Goal: Information Seeking & Learning: Find specific fact

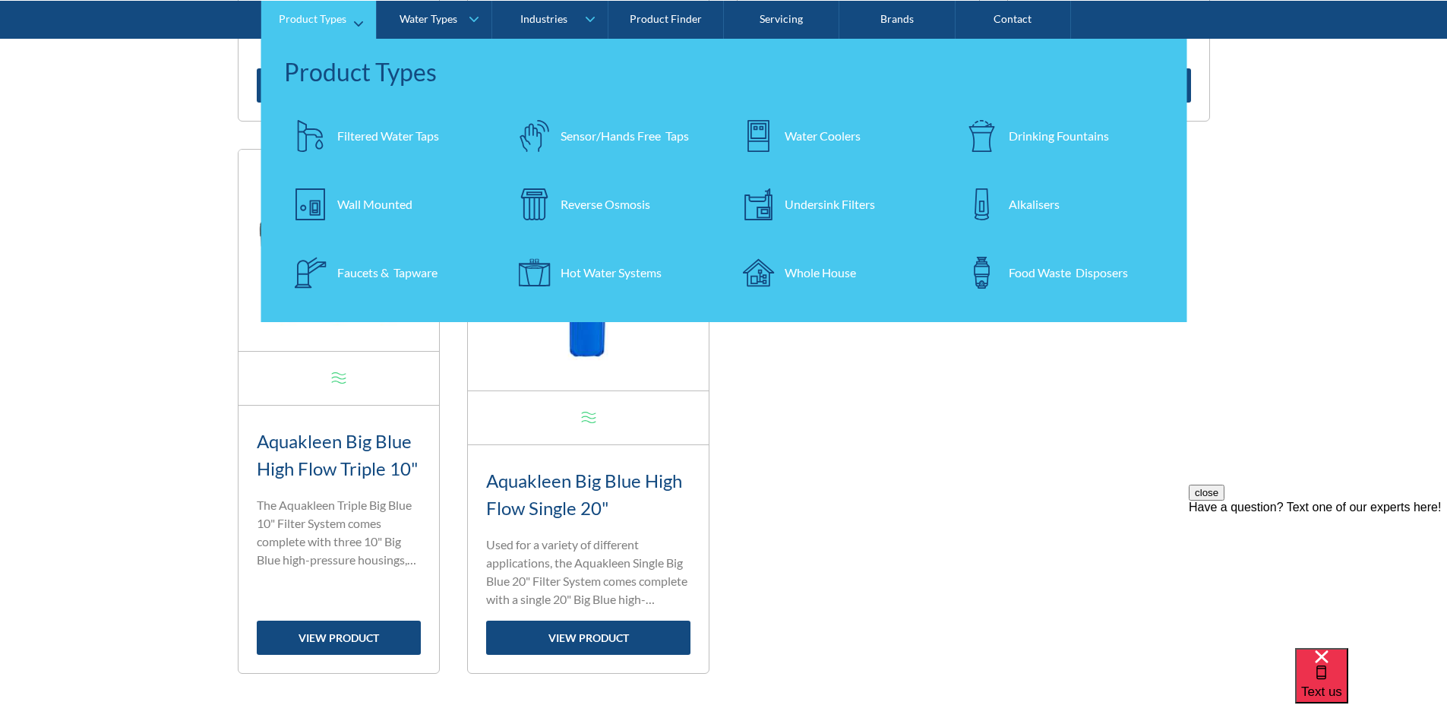
click at [377, 136] on div "Filtered Water Taps" at bounding box center [388, 135] width 102 height 18
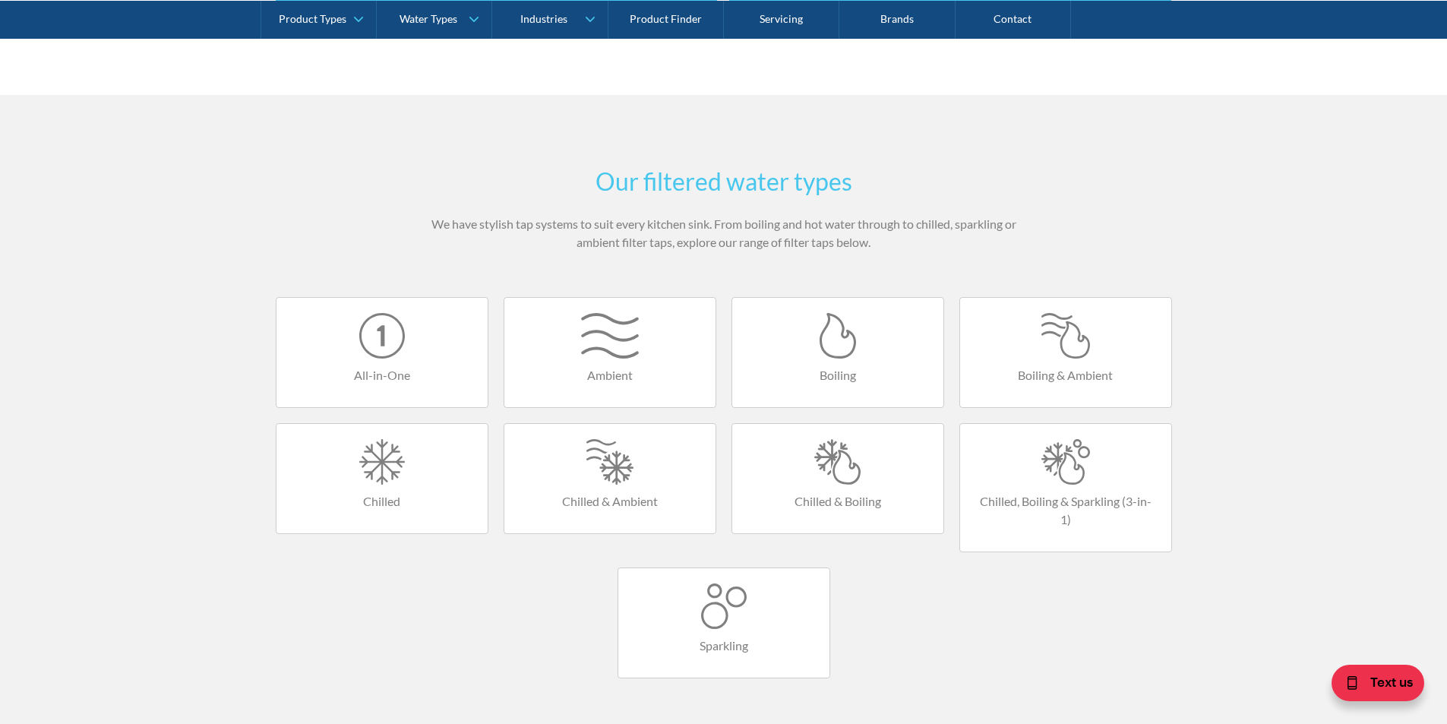
click at [832, 478] on div at bounding box center [838, 462] width 181 height 46
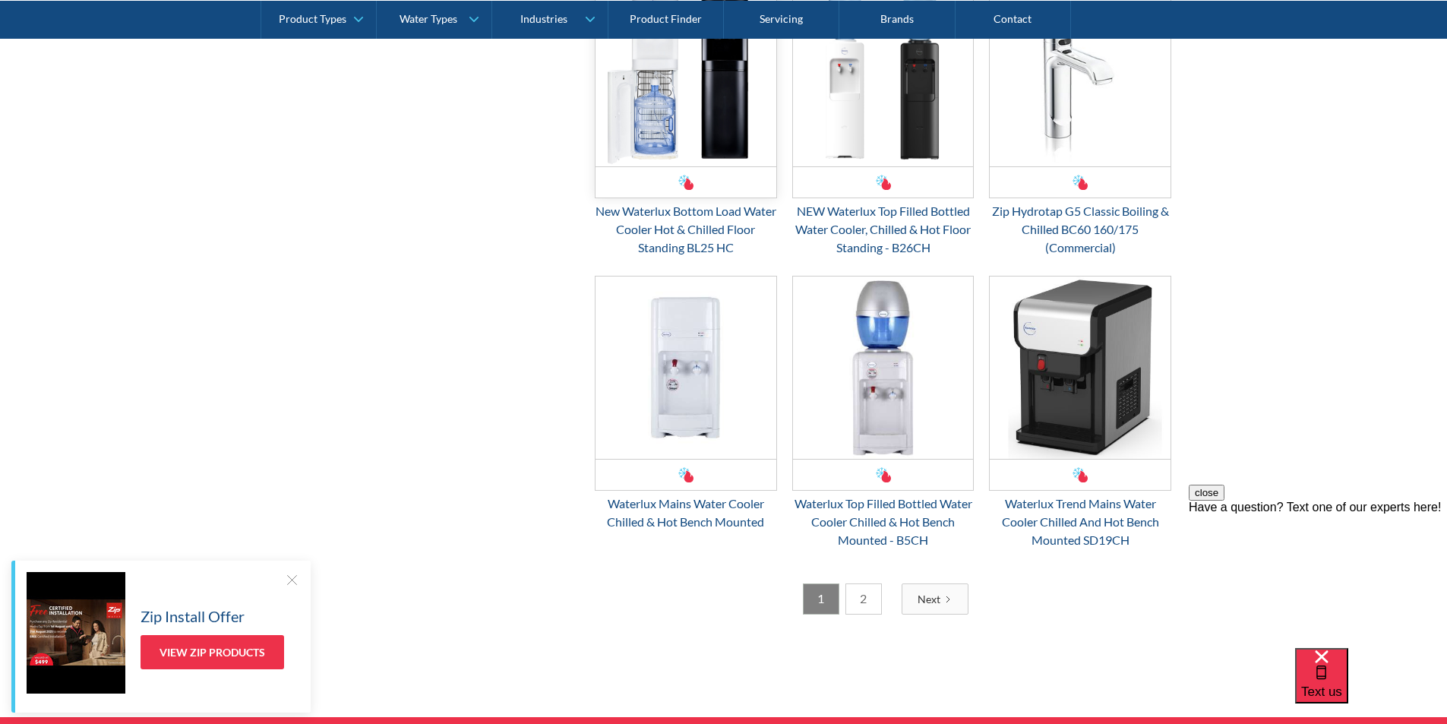
scroll to position [2203, 0]
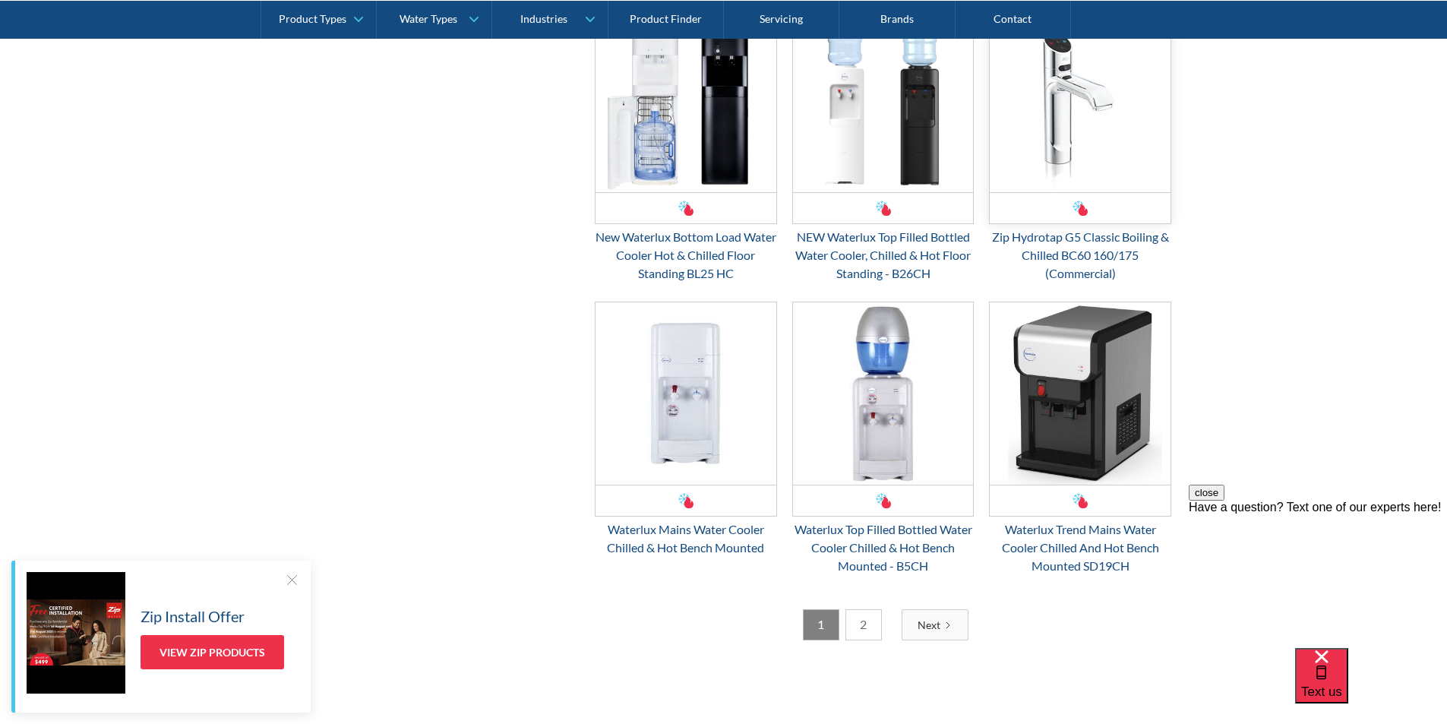
click at [1057, 160] on img "Email Form 3" at bounding box center [1080, 101] width 181 height 182
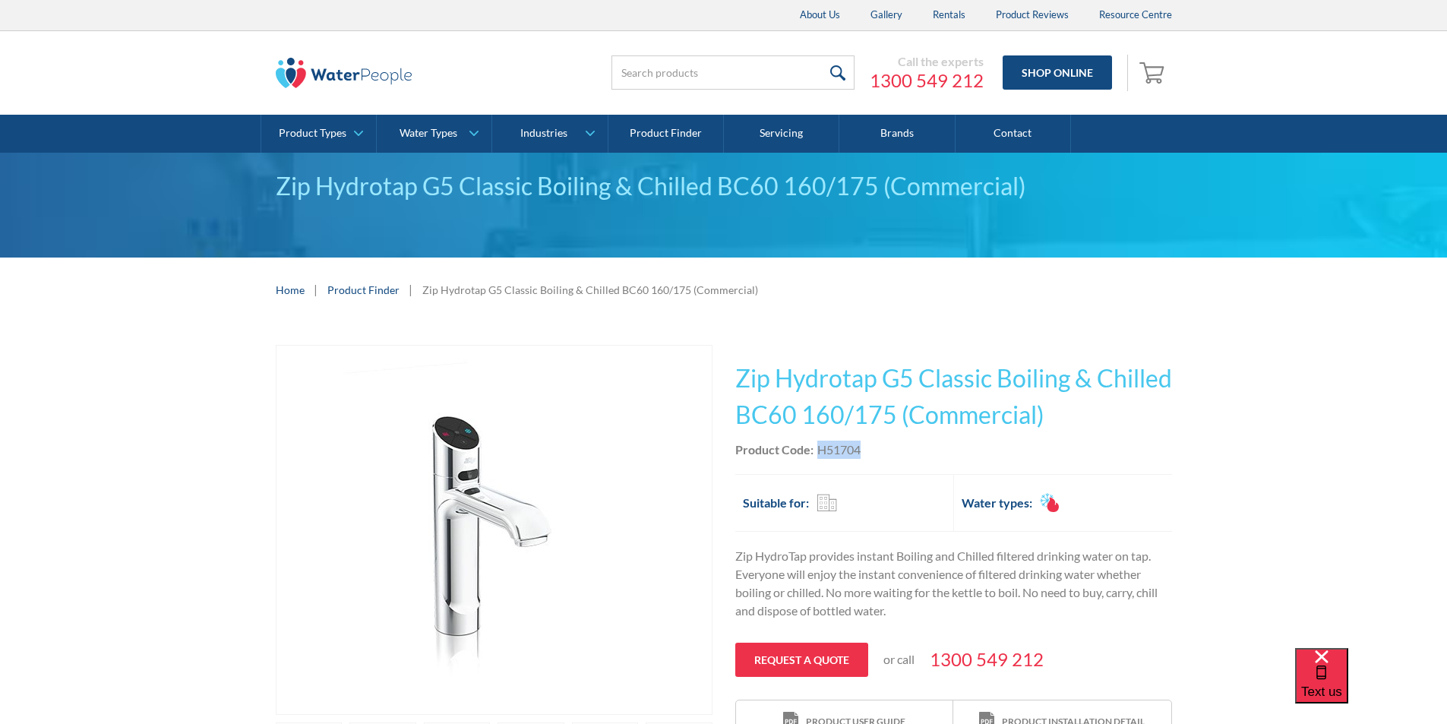
drag, startPoint x: 866, startPoint y: 444, endPoint x: 814, endPoint y: 447, distance: 52.5
click at [814, 447] on div "Product Code: H51704" at bounding box center [953, 450] width 437 height 18
copy div "H51704"
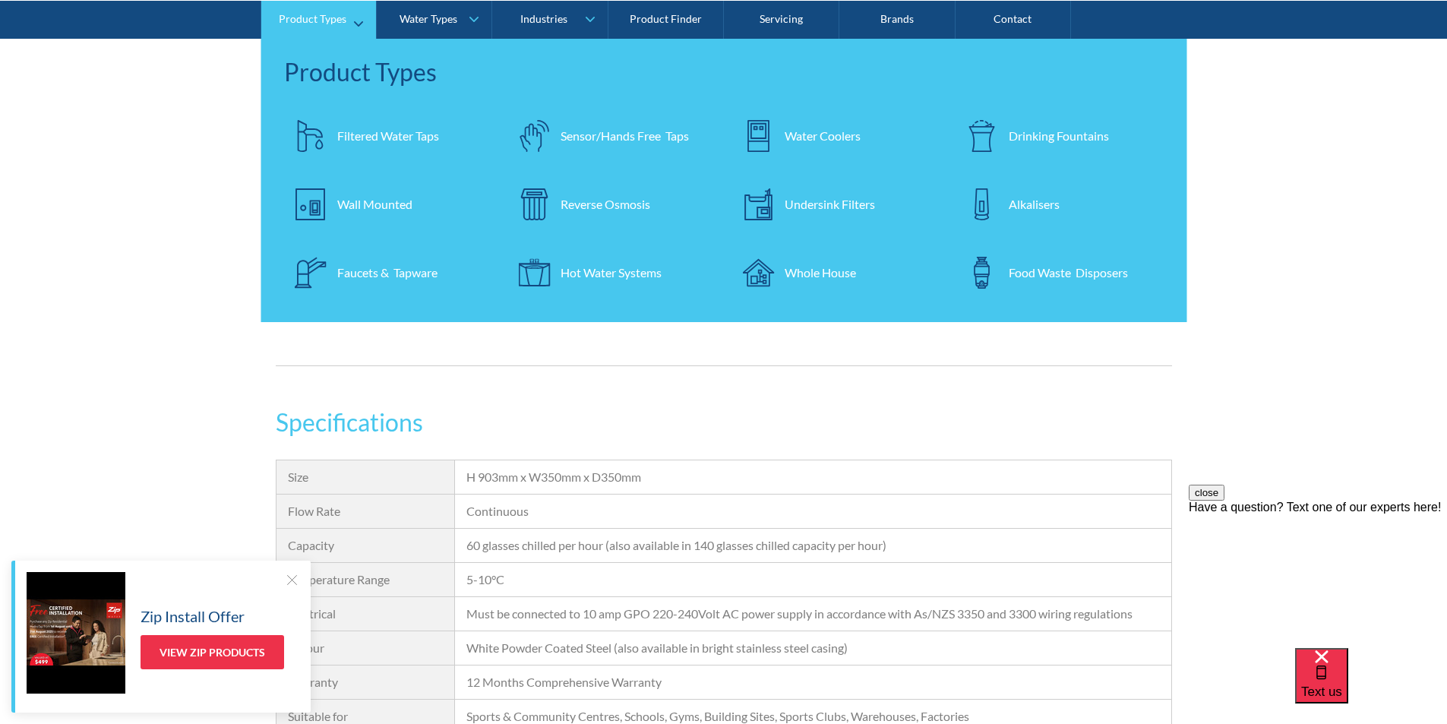
click at [375, 128] on div "Filtered Water Taps" at bounding box center [388, 135] width 102 height 18
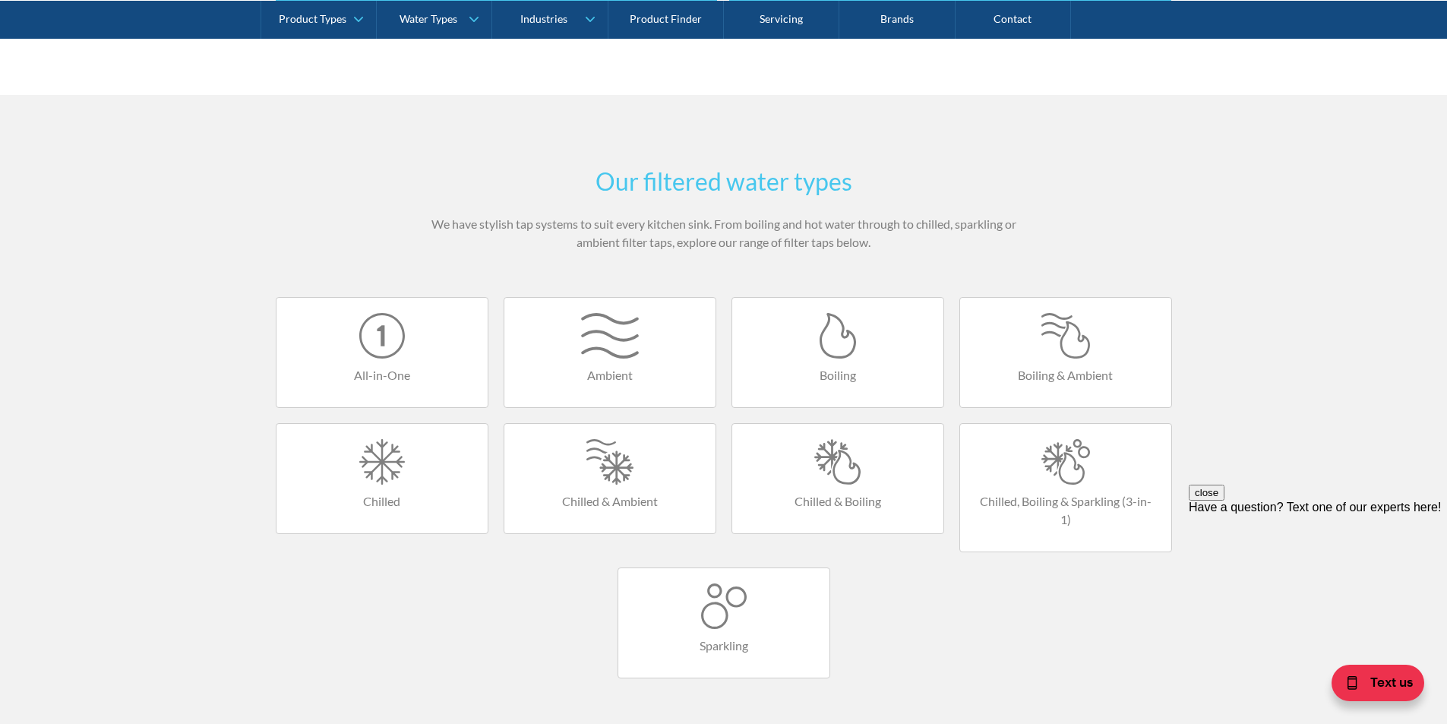
click at [837, 463] on div at bounding box center [838, 462] width 181 height 46
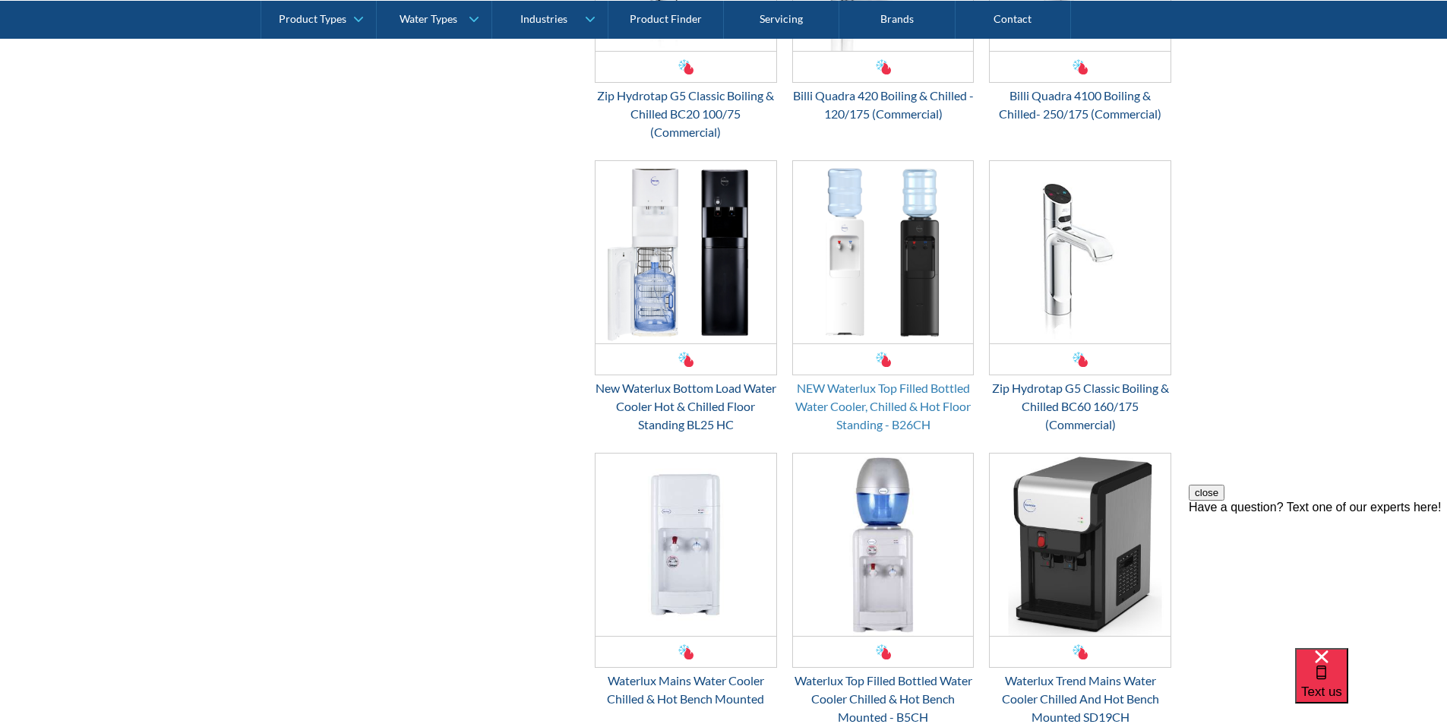
scroll to position [2051, 0]
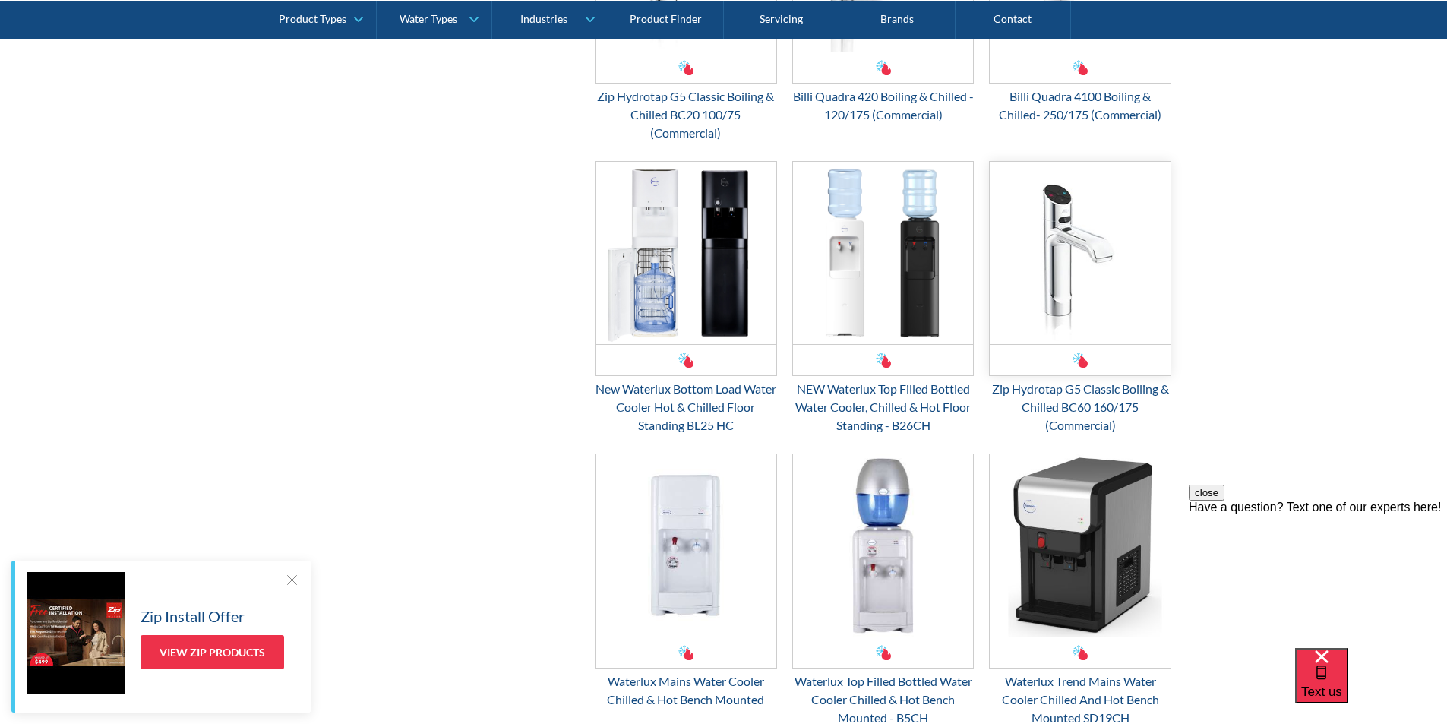
click at [1063, 316] on img "Email Form 3" at bounding box center [1080, 253] width 181 height 182
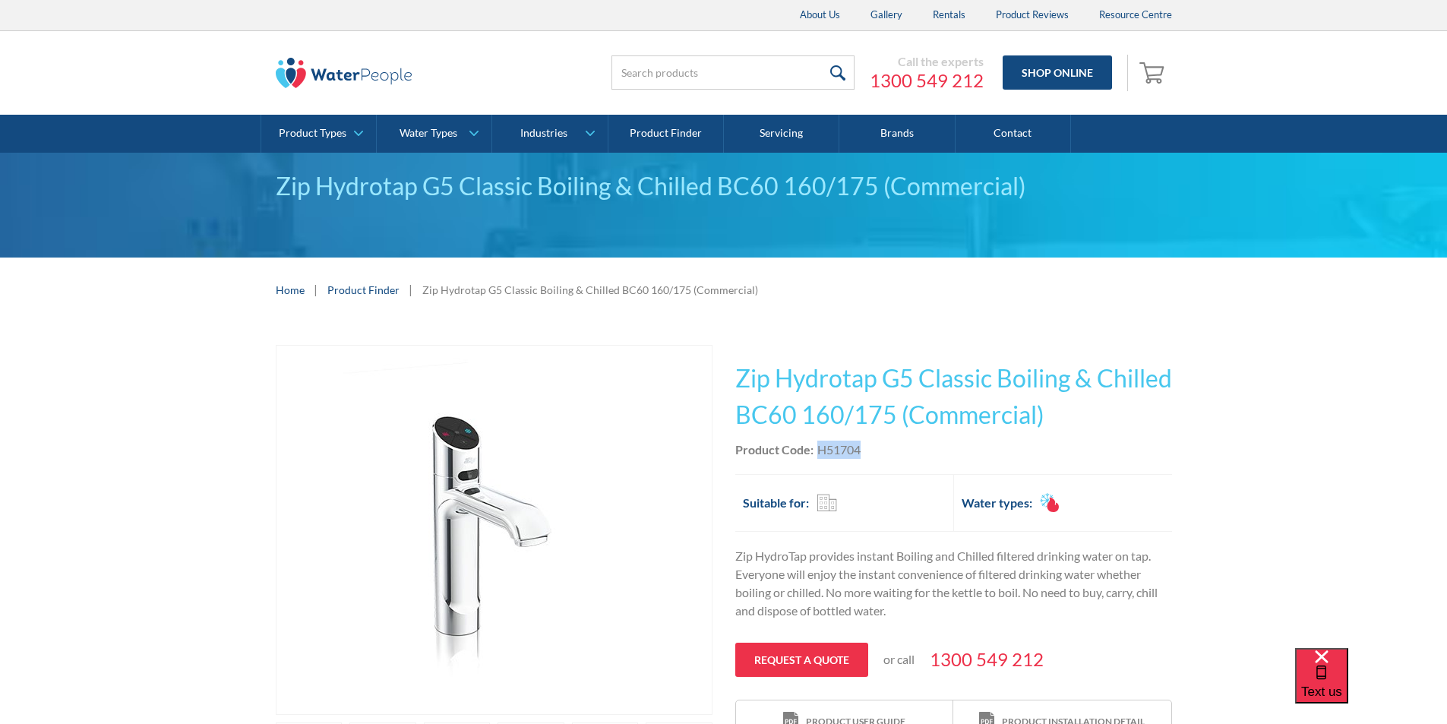
drag, startPoint x: 868, startPoint y: 451, endPoint x: 819, endPoint y: 449, distance: 48.7
click at [819, 449] on div "Product Code: H51704" at bounding box center [953, 450] width 437 height 18
copy div "H51704"
